Goal: Task Accomplishment & Management: Manage account settings

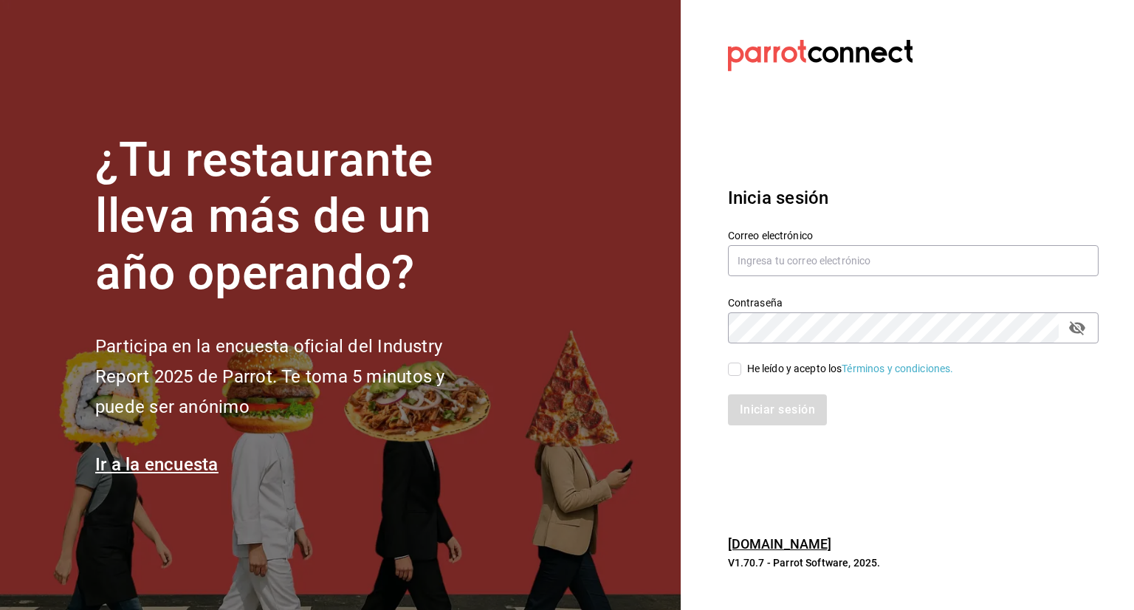
click at [862, 201] on h3 "Inicia sesión" at bounding box center [913, 198] width 370 height 27
click at [846, 252] on input "text" at bounding box center [913, 260] width 370 height 31
click at [810, 124] on section "Datos incorrectos. Verifica que tu Correo o Contraseña estén bien escritos. Ini…" at bounding box center [906, 305] width 453 height 610
click at [941, 268] on input "text" at bounding box center [913, 260] width 370 height 31
type input "e"
